Goal: Task Accomplishment & Management: Manage account settings

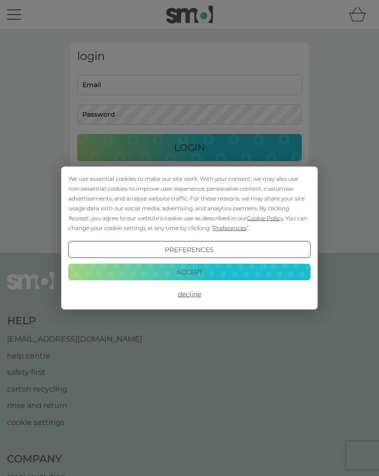
click at [194, 297] on button "Decline" at bounding box center [189, 294] width 242 height 17
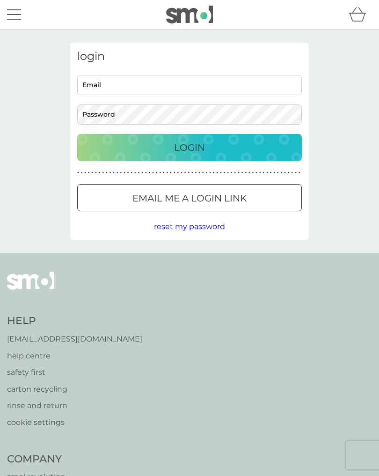
click at [192, 89] on input "Email" at bounding box center [189, 85] width 225 height 20
type input "tukeward@aol.com"
click at [190, 147] on button "Login" at bounding box center [189, 147] width 225 height 27
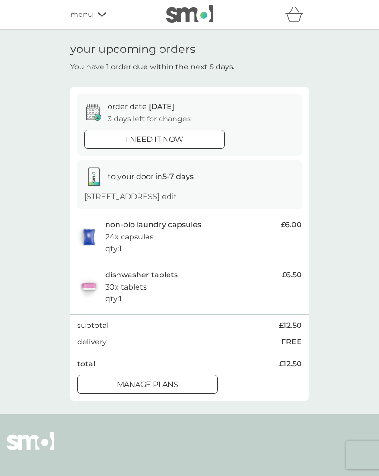
click at [168, 393] on button "manage plans" at bounding box center [147, 383] width 140 height 19
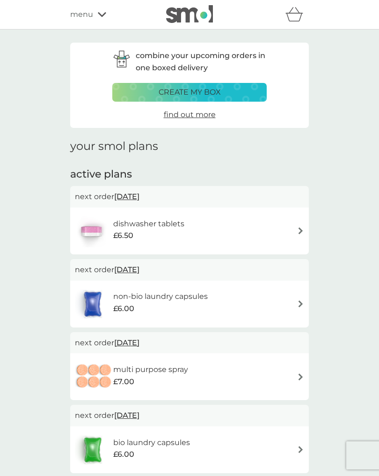
click at [291, 232] on div "dishwasher tablets £6.50" at bounding box center [189, 230] width 229 height 33
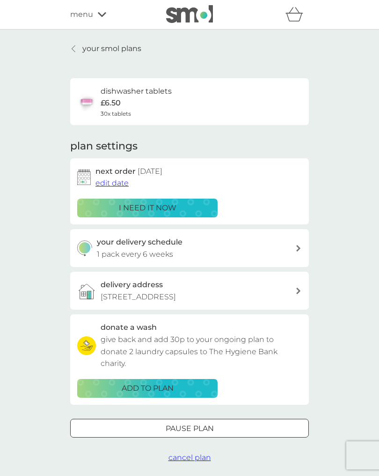
click at [121, 180] on span "edit date" at bounding box center [111, 182] width 33 height 9
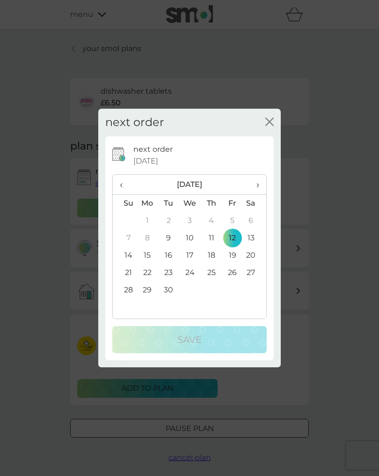
click at [173, 293] on td "30" at bounding box center [168, 289] width 21 height 17
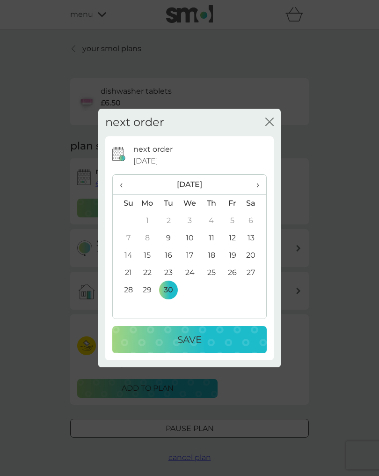
click at [203, 340] on div "Save" at bounding box center [190, 339] width 136 height 15
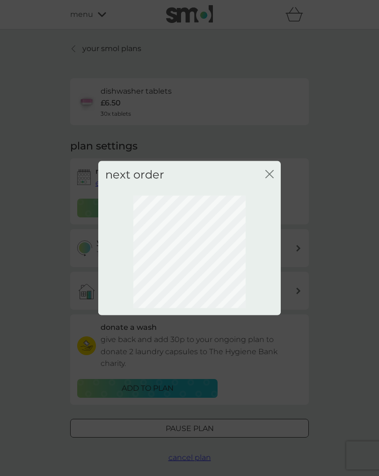
click at [270, 171] on icon "close" at bounding box center [269, 174] width 8 height 8
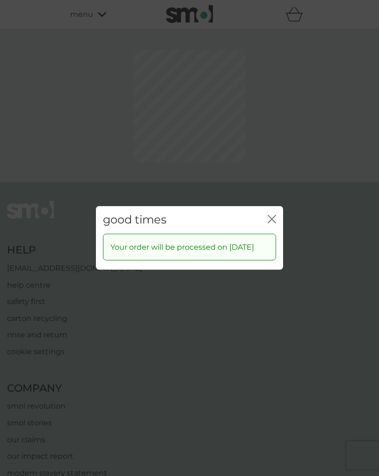
click at [274, 174] on div "good times close Your order will be processed on 30 Sep 2025" at bounding box center [189, 238] width 379 height 476
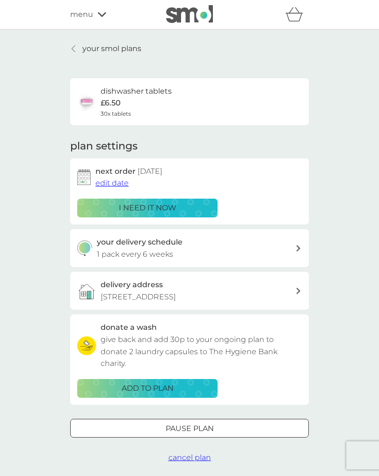
click at [298, 249] on icon at bounding box center [298, 248] width 5 height 7
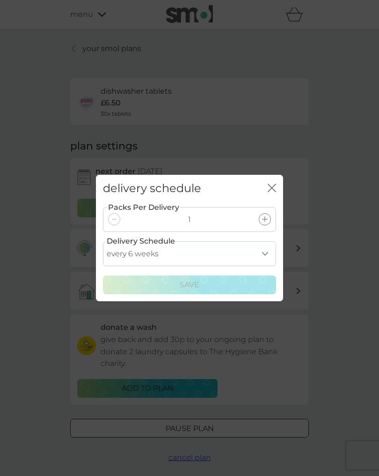
click at [271, 252] on select "every 1 week every 2 weeks every 3 weeks every 4 weeks every 5 weeks every 6 we…" at bounding box center [189, 253] width 173 height 25
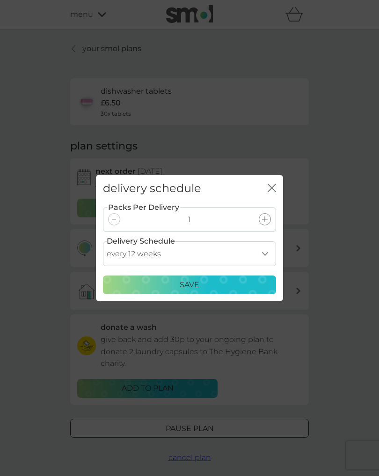
click at [252, 251] on select "every 1 week every 2 weeks every 3 weeks every 4 weeks every 5 weeks every 6 we…" at bounding box center [189, 253] width 173 height 25
select select "119"
click at [222, 288] on div "Save" at bounding box center [189, 285] width 161 height 12
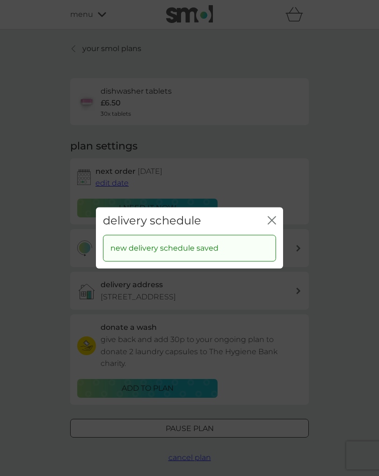
click at [282, 222] on div "delivery schedule close" at bounding box center [189, 221] width 187 height 28
click at [275, 217] on icon "close" at bounding box center [274, 219] width 4 height 7
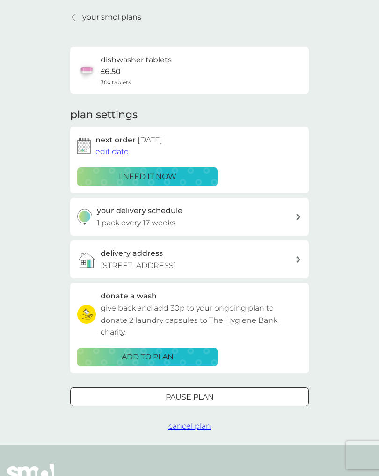
scroll to position [31, 0]
click at [191, 431] on span "cancel plan" at bounding box center [190, 426] width 43 height 9
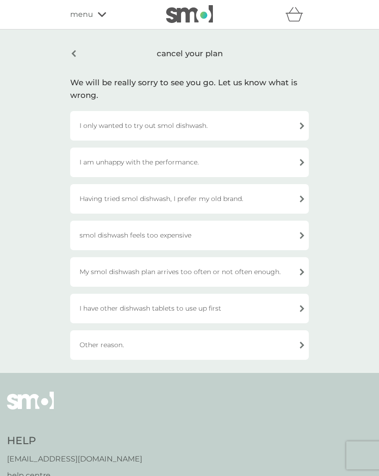
click at [305, 236] on div "smol dishwash feels too expensive" at bounding box center [189, 234] width 239 height 29
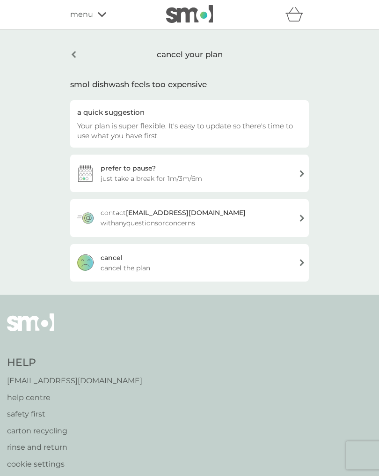
click at [294, 261] on div "cancel cancel the plan" at bounding box center [189, 262] width 239 height 37
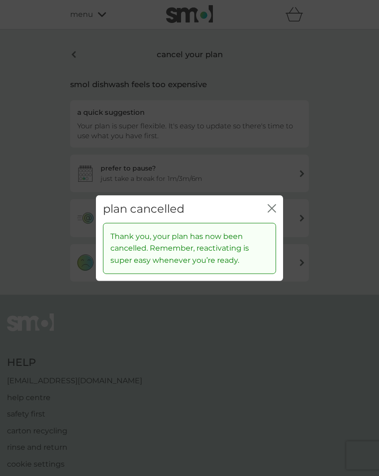
click at [272, 213] on icon "close" at bounding box center [272, 208] width 8 height 8
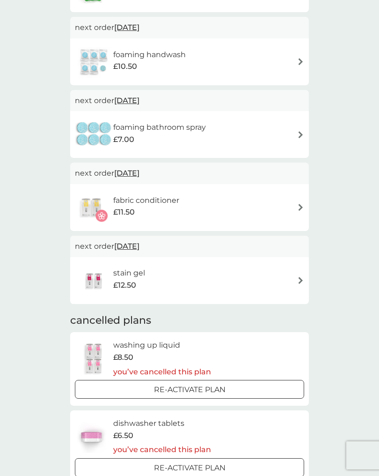
scroll to position [387, 0]
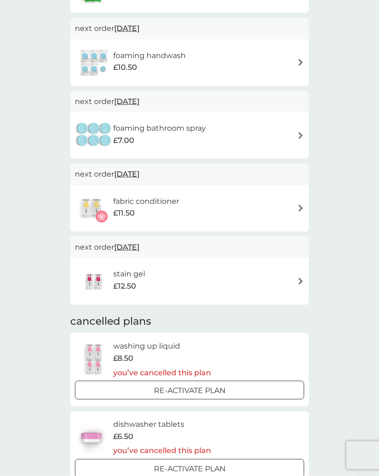
click at [298, 278] on img at bounding box center [300, 281] width 7 height 7
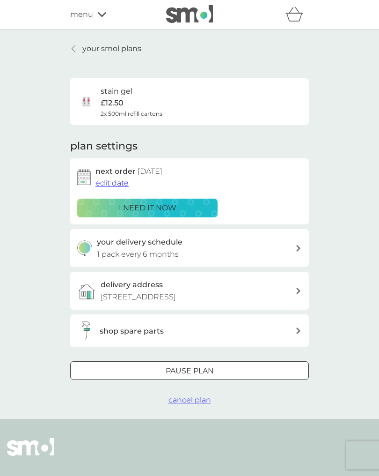
click at [184, 404] on span "cancel plan" at bounding box center [190, 399] width 43 height 9
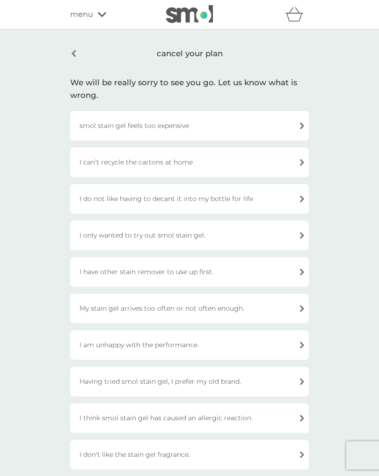
click at [308, 123] on div "smol stain gel feels too expensive" at bounding box center [189, 125] width 239 height 29
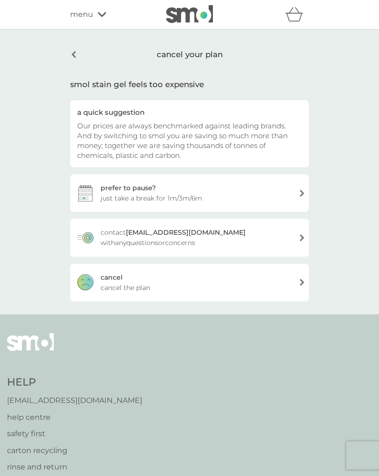
click at [110, 287] on span "cancel the plan" at bounding box center [126, 287] width 50 height 10
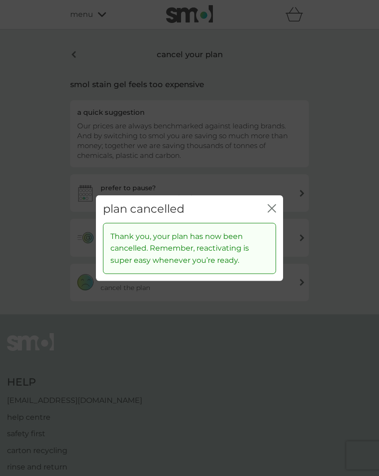
click at [272, 210] on icon "close" at bounding box center [272, 208] width 8 height 8
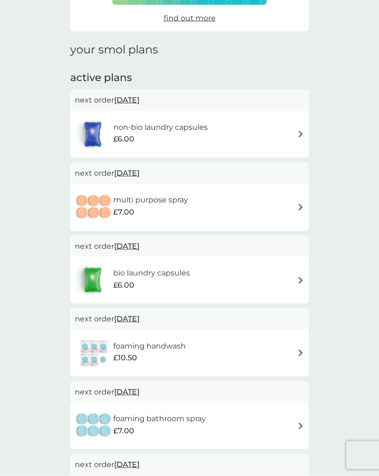
scroll to position [97, 0]
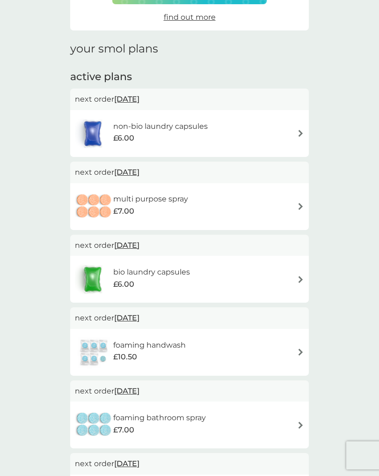
click at [303, 130] on img at bounding box center [300, 133] width 7 height 7
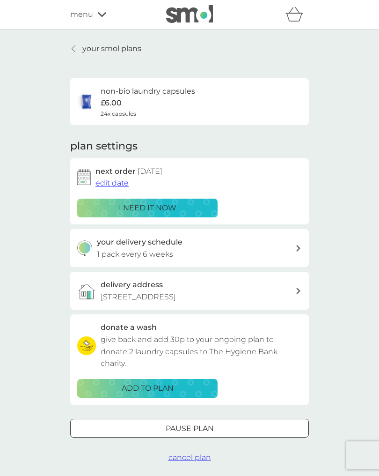
click at [180, 462] on span "cancel plan" at bounding box center [190, 457] width 43 height 9
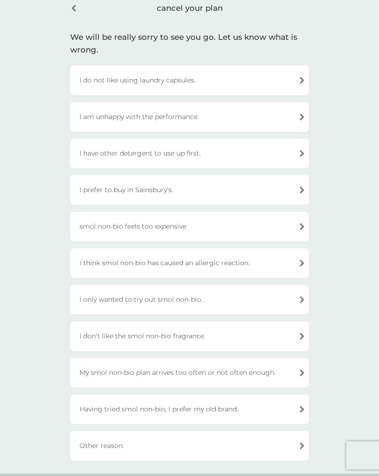
scroll to position [48, 0]
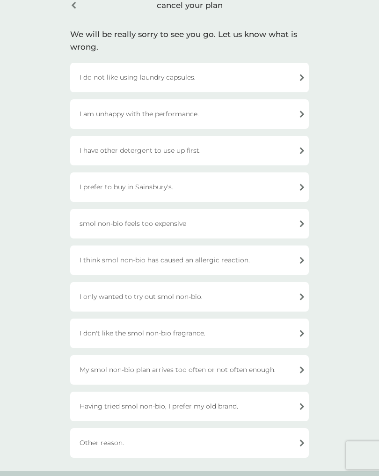
click at [293, 217] on div "smol non-bio feels too expensive" at bounding box center [189, 223] width 239 height 29
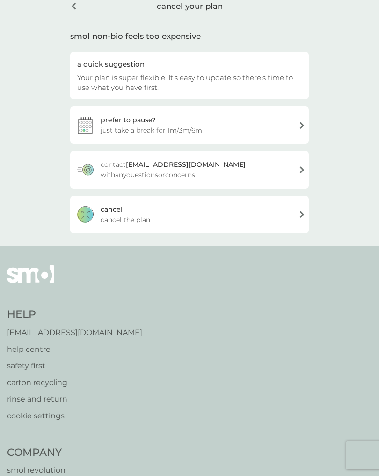
click at [131, 210] on div "cancel cancel the plan" at bounding box center [189, 214] width 239 height 37
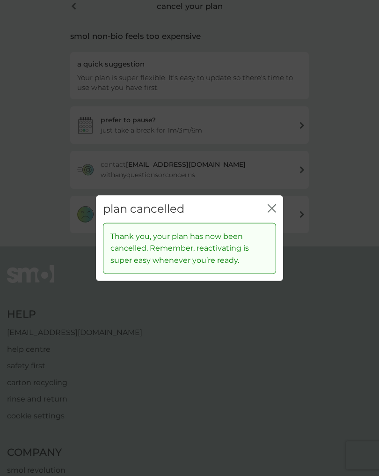
click at [270, 223] on div "plan cancelled close" at bounding box center [189, 209] width 187 height 28
click at [265, 213] on div "plan cancelled close" at bounding box center [189, 209] width 187 height 28
click at [274, 212] on icon "close" at bounding box center [274, 208] width 4 height 7
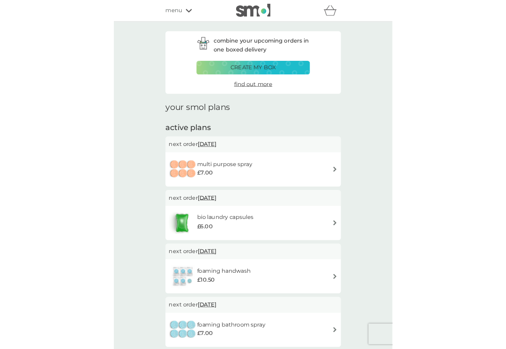
scroll to position [12, 0]
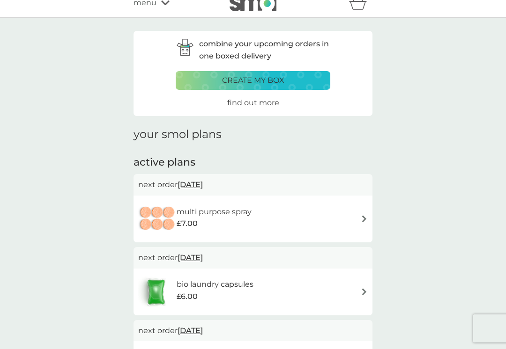
click at [360, 220] on div "multi purpose spray £7.00" at bounding box center [252, 219] width 229 height 33
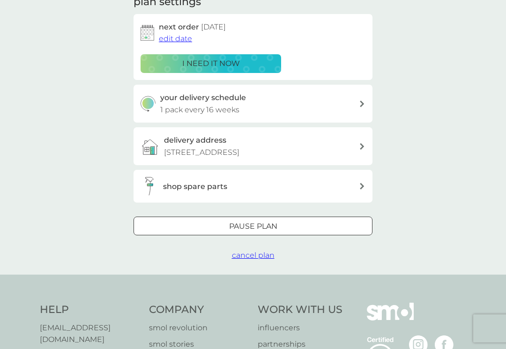
scroll to position [172, 0]
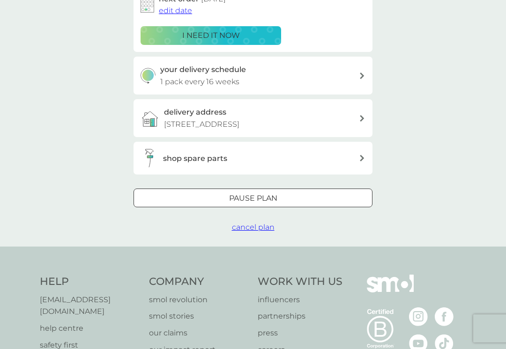
click at [251, 234] on button "cancel plan" at bounding box center [253, 227] width 43 height 12
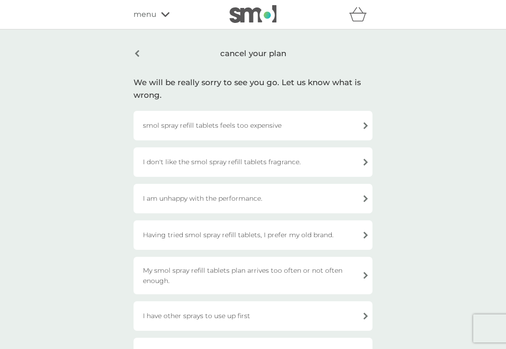
click at [275, 119] on div "smol spray refill tablets feels too expensive" at bounding box center [252, 125] width 239 height 29
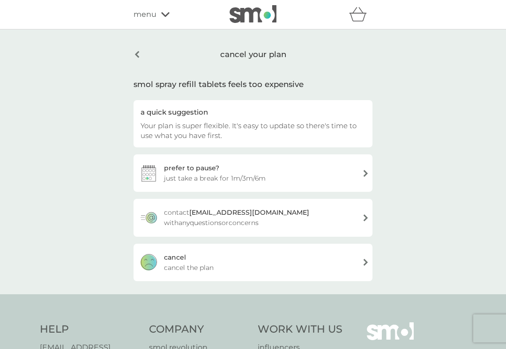
click at [185, 268] on span "cancel the plan" at bounding box center [189, 268] width 50 height 10
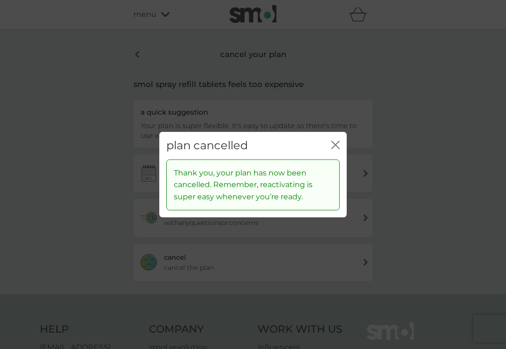
click at [338, 149] on icon "close" at bounding box center [335, 145] width 8 height 8
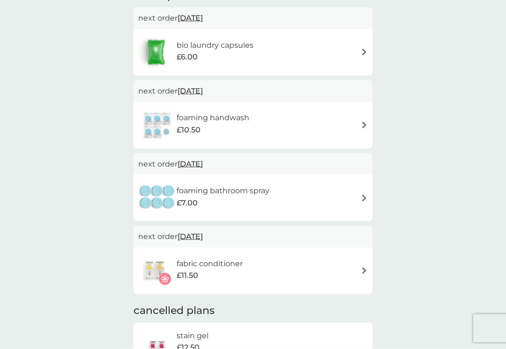
scroll to position [177, 0]
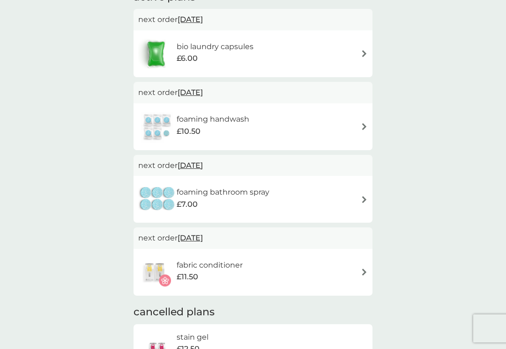
click at [366, 269] on img at bounding box center [363, 272] width 7 height 7
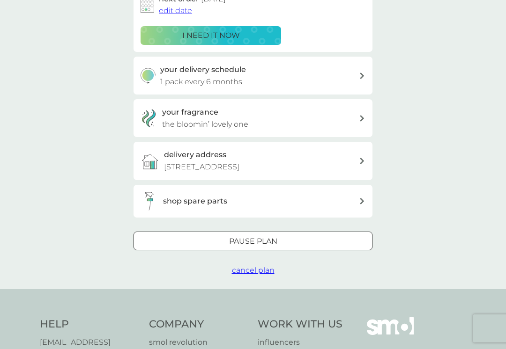
scroll to position [182, 0]
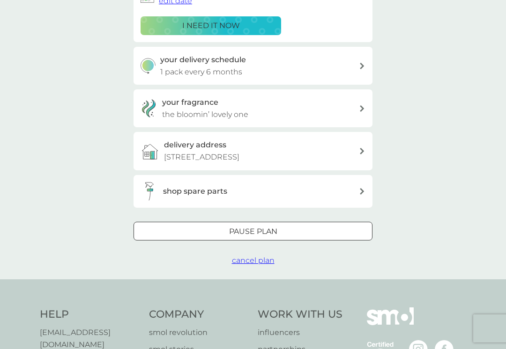
click at [248, 265] on span "cancel plan" at bounding box center [253, 260] width 43 height 9
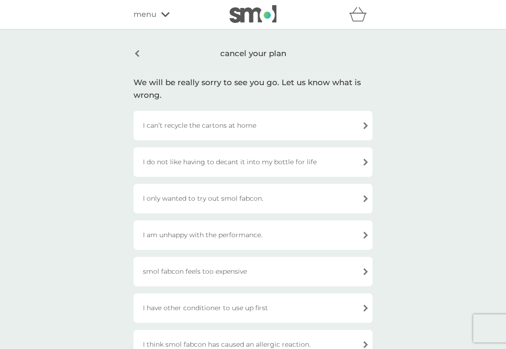
click at [192, 276] on div "smol fabcon feels too expensive" at bounding box center [252, 271] width 239 height 29
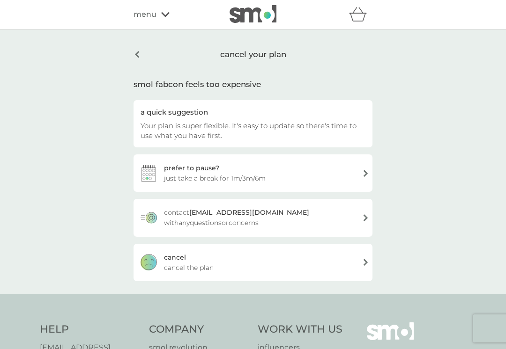
click at [180, 270] on span "cancel the plan" at bounding box center [189, 268] width 50 height 10
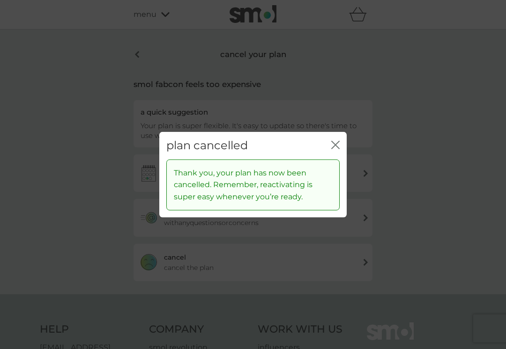
click at [334, 151] on button "close" at bounding box center [335, 146] width 8 height 10
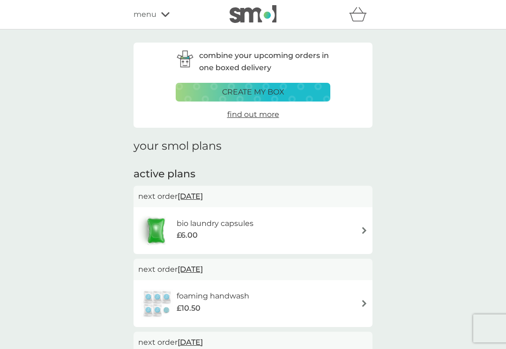
click at [361, 233] on div "bio laundry capsules £6.00" at bounding box center [252, 230] width 229 height 33
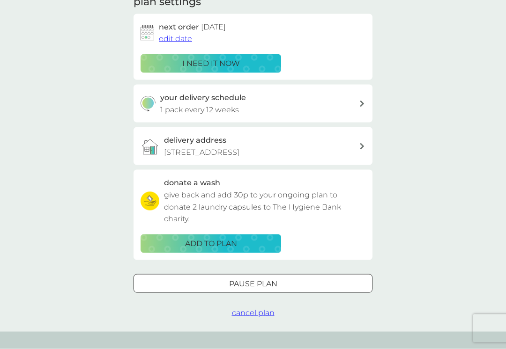
scroll to position [144, 0]
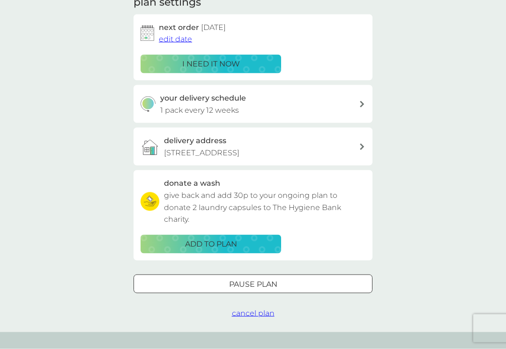
click at [262, 318] on span "cancel plan" at bounding box center [253, 313] width 43 height 9
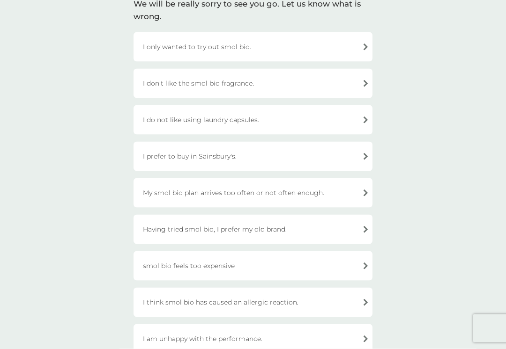
click at [259, 272] on div "smol bio feels too expensive" at bounding box center [252, 265] width 239 height 29
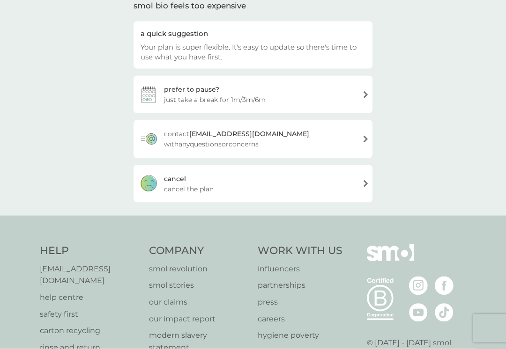
scroll to position [79, 0]
click at [287, 180] on div "cancel cancel the plan" at bounding box center [252, 183] width 239 height 37
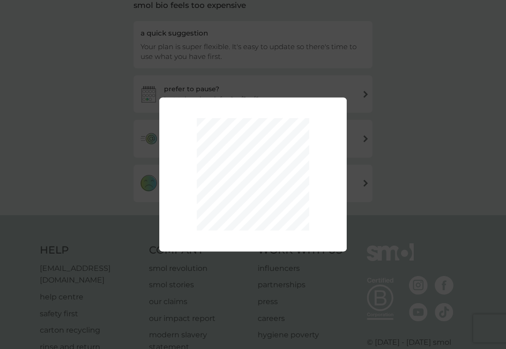
click at [0, 329] on div "Thank you, your plan has now been cancelled. Remember, reactivating is super ea…" at bounding box center [253, 174] width 506 height 349
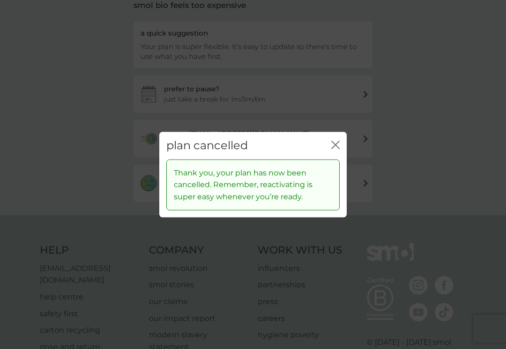
click at [339, 149] on icon "close" at bounding box center [335, 145] width 8 height 8
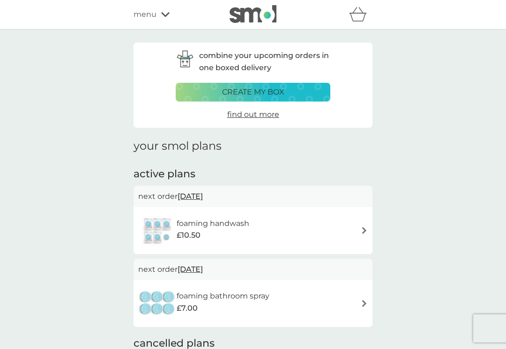
click at [366, 229] on img at bounding box center [363, 230] width 7 height 7
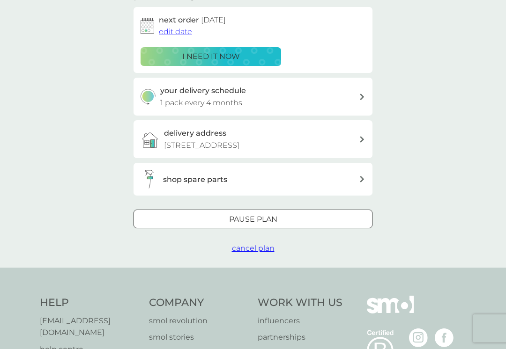
scroll to position [147, 0]
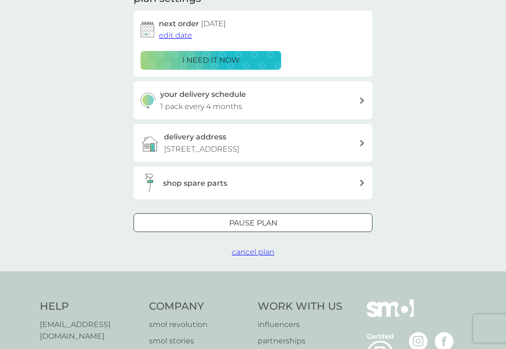
click at [266, 272] on div "your smol plans foaming handwash £10.50 6x tablets plan settings next order 28 …" at bounding box center [253, 76] width 506 height 389
click at [261, 258] on button "cancel plan" at bounding box center [253, 252] width 43 height 12
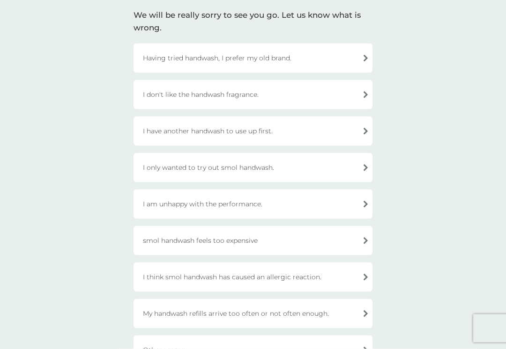
click at [277, 238] on div "smol handwash feels too expensive" at bounding box center [252, 240] width 239 height 29
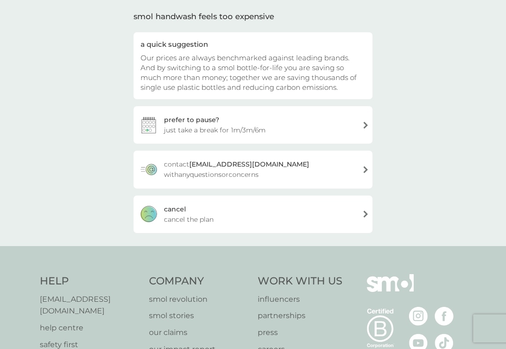
click at [282, 222] on div "cancel cancel the plan" at bounding box center [252, 214] width 239 height 37
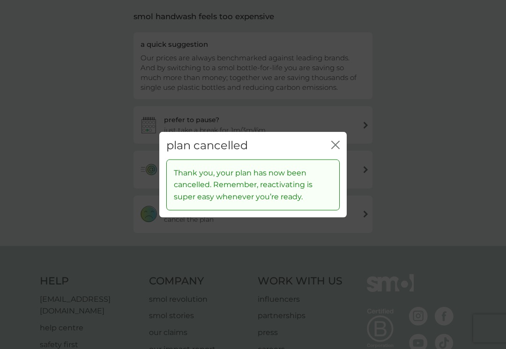
click at [344, 151] on div "plan cancelled close" at bounding box center [252, 146] width 187 height 28
click at [342, 147] on div "plan cancelled close" at bounding box center [252, 146] width 187 height 28
click at [343, 142] on div "plan cancelled close" at bounding box center [252, 146] width 187 height 28
click at [337, 149] on icon "close" at bounding box center [337, 144] width 4 height 7
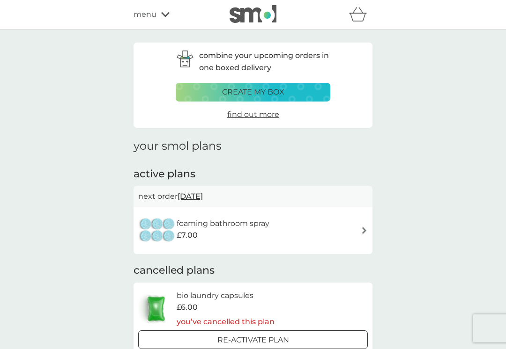
click at [367, 220] on div "foaming bathroom spray £7.00" at bounding box center [252, 230] width 229 height 33
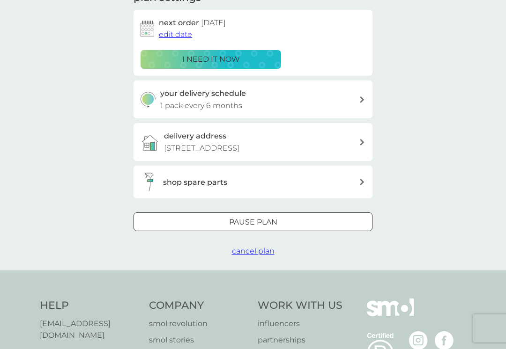
scroll to position [156, 0]
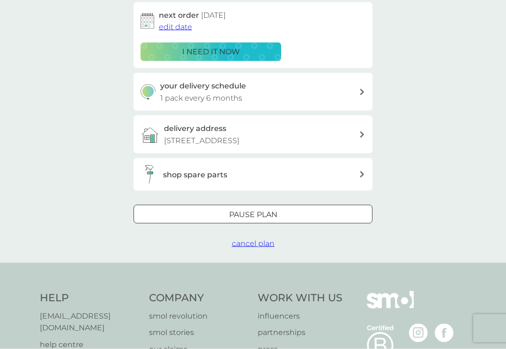
click at [250, 248] on span "cancel plan" at bounding box center [253, 243] width 43 height 9
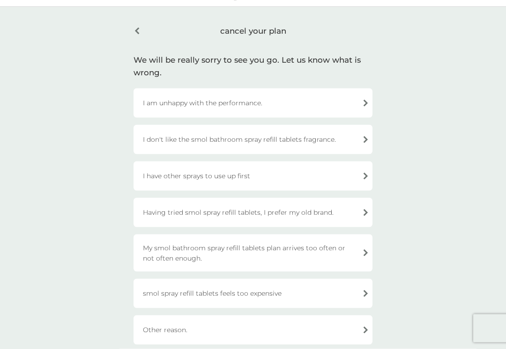
scroll to position [23, 0]
click at [231, 296] on div "smol spray refill tablets feels too expensive" at bounding box center [252, 293] width 239 height 29
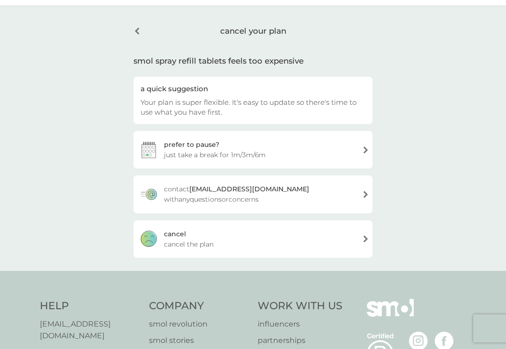
click at [191, 239] on span "cancel the plan" at bounding box center [189, 244] width 50 height 10
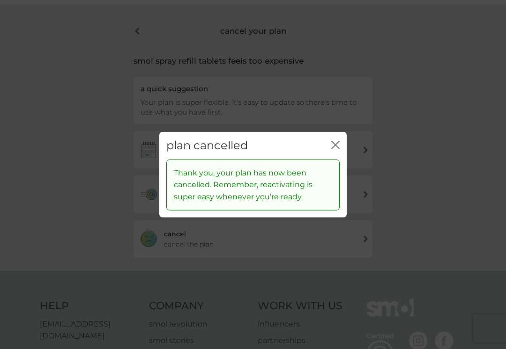
click at [331, 149] on icon "close" at bounding box center [335, 145] width 8 height 8
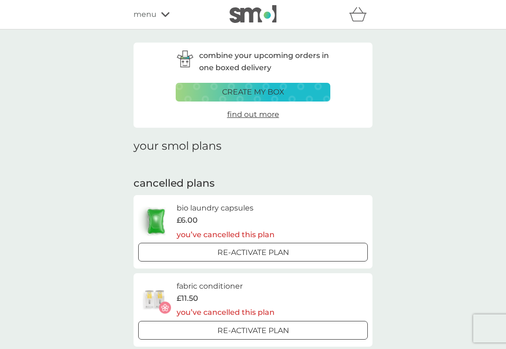
click at [148, 16] on span "menu" at bounding box center [144, 14] width 23 height 12
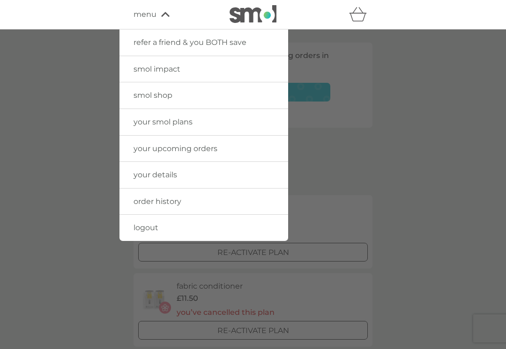
click at [151, 152] on span "your upcoming orders" at bounding box center [175, 148] width 84 height 9
